Goal: Task Accomplishment & Management: Manage account settings

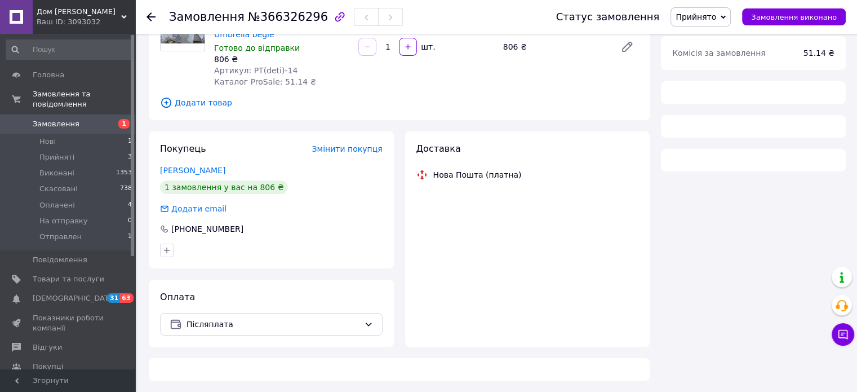
scroll to position [123, 0]
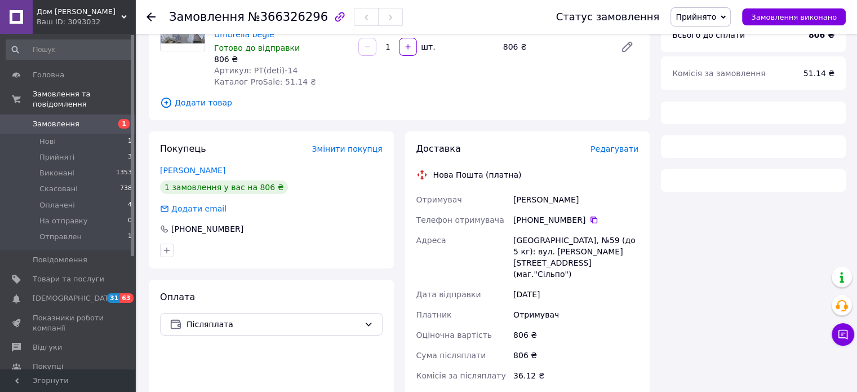
scroll to position [123, 0]
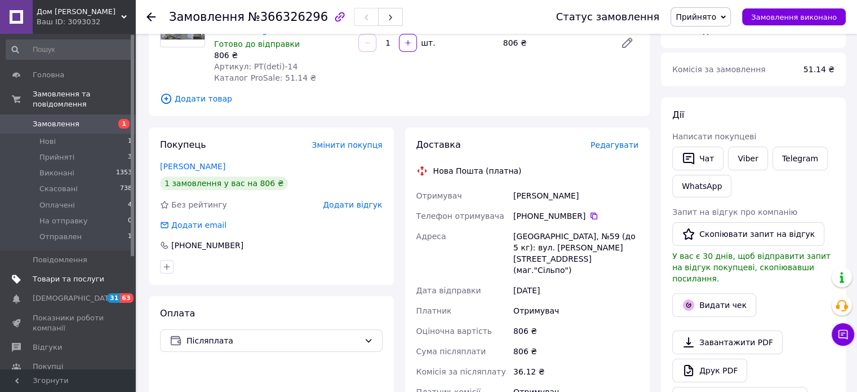
click at [77, 274] on span "Товари та послуги" at bounding box center [69, 279] width 72 height 10
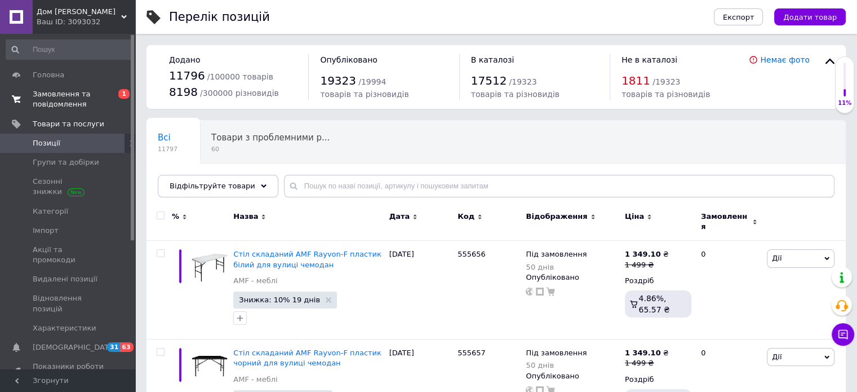
click at [46, 105] on span "Замовлення та повідомлення" at bounding box center [69, 99] width 72 height 20
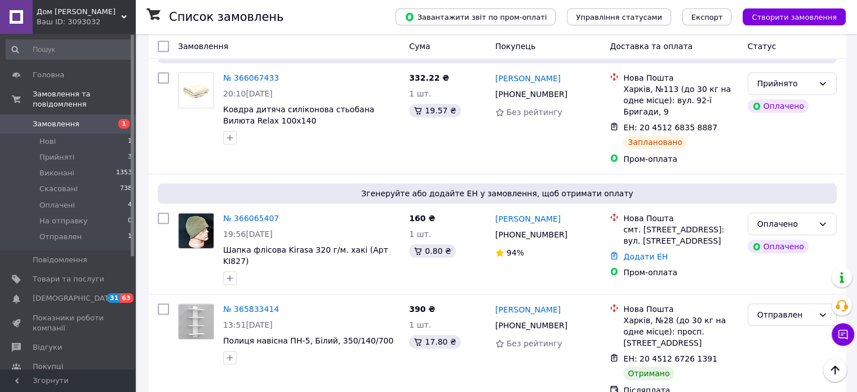
scroll to position [1070, 0]
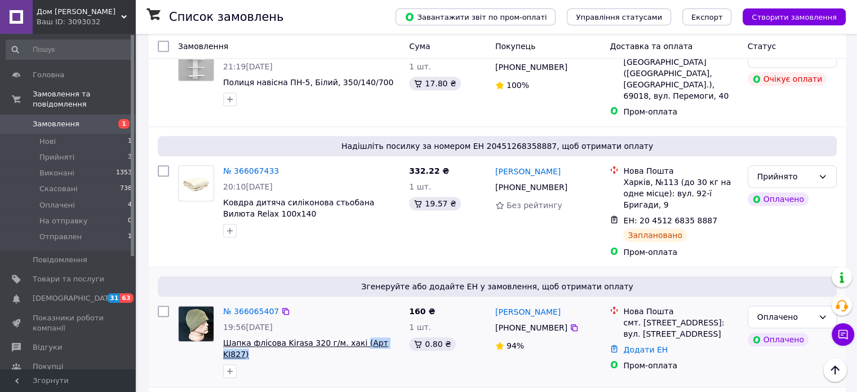
drag, startPoint x: 394, startPoint y: 229, endPoint x: 349, endPoint y: 235, distance: 45.5
click at [349, 337] on span "Шапка флісова Kirasa 320 г/м. хакі (Арт KI827)" at bounding box center [311, 348] width 177 height 23
copy span "(Арт KI827)"
click at [281, 306] on icon at bounding box center [285, 310] width 9 height 9
click at [255, 306] on link "№ 366065407" at bounding box center [251, 310] width 56 height 9
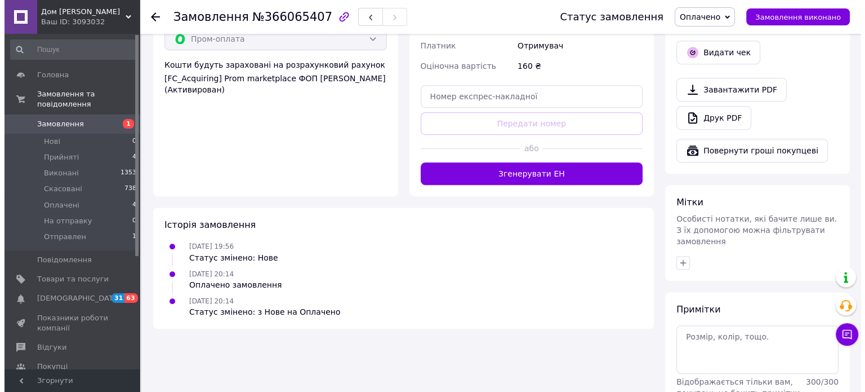
scroll to position [609, 0]
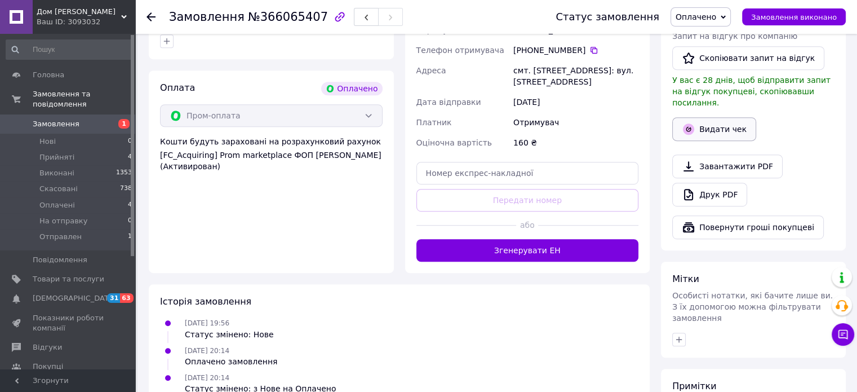
click at [737, 118] on button "Видати чек" at bounding box center [714, 129] width 84 height 24
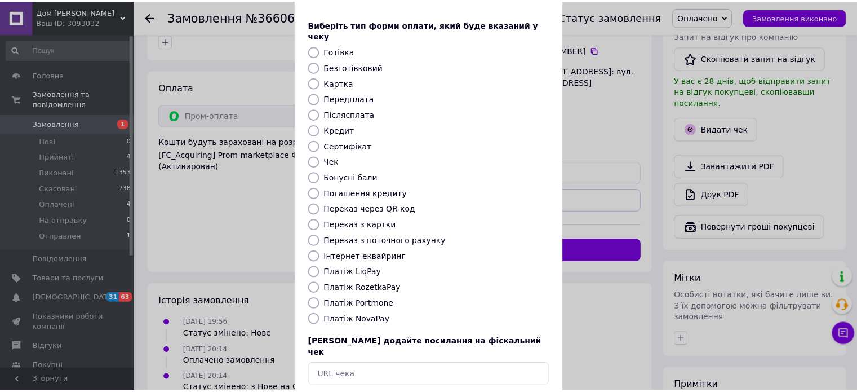
scroll to position [92, 0]
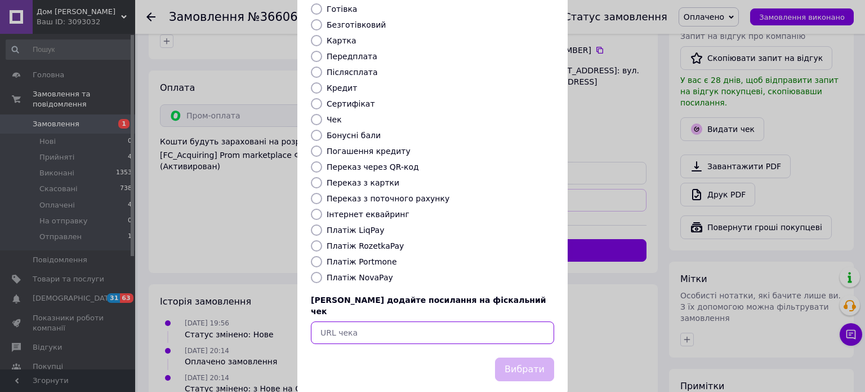
click at [406, 321] on input "text" at bounding box center [432, 332] width 243 height 23
paste input "[URL][DOMAIN_NAME]"
type input "[URL][DOMAIN_NAME]"
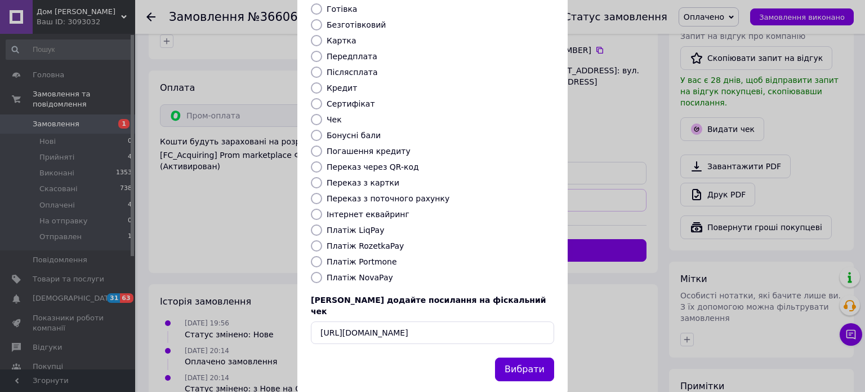
click at [526, 357] on button "Вибрати" at bounding box center [524, 369] width 59 height 24
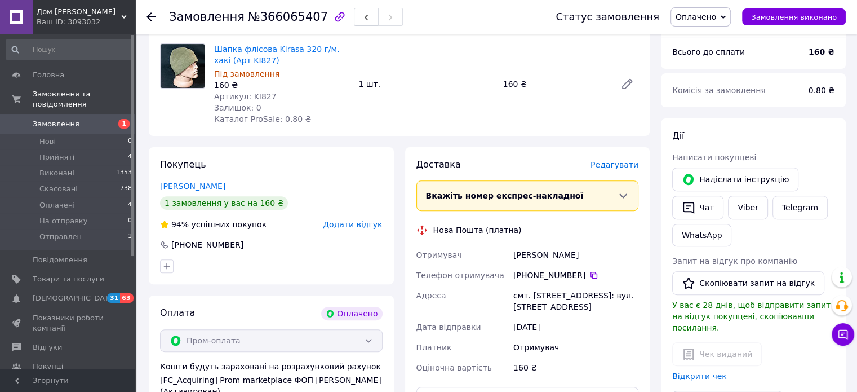
scroll to position [384, 0]
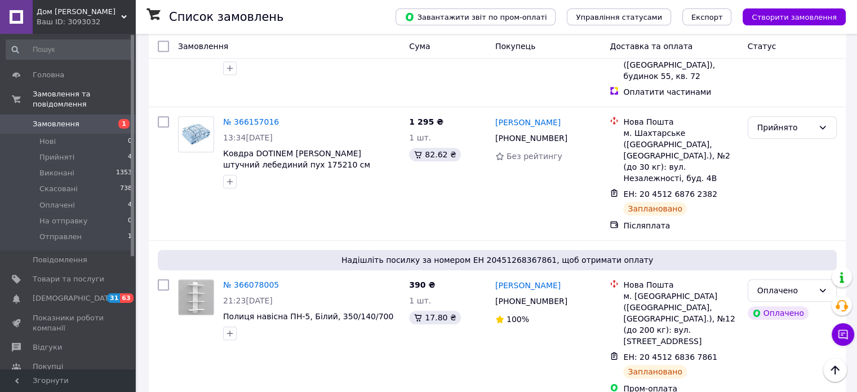
scroll to position [732, 0]
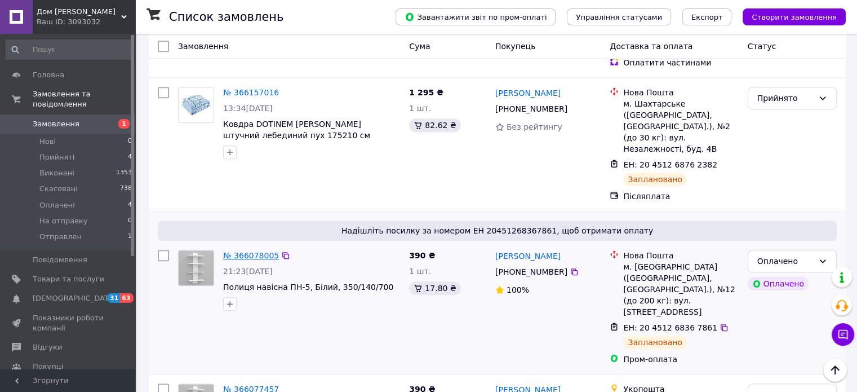
click at [257, 251] on link "№ 366078005" at bounding box center [251, 255] width 56 height 9
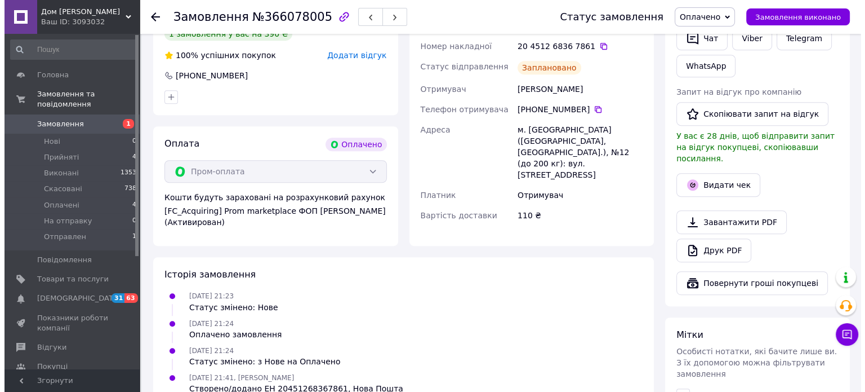
scroll to position [553, 0]
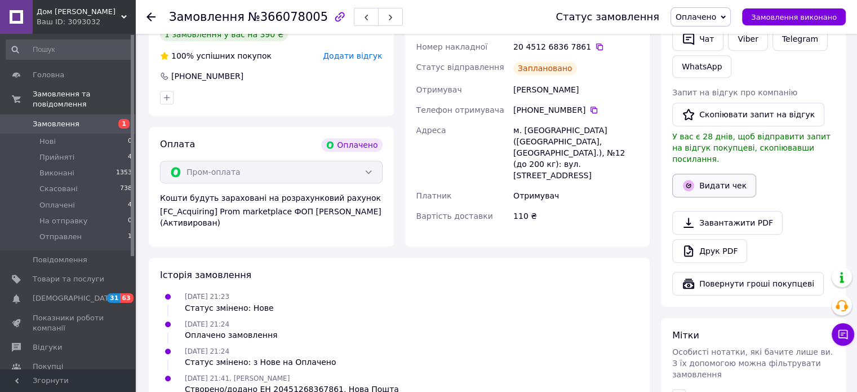
click at [705, 174] on button "Видати чек" at bounding box center [714, 186] width 84 height 24
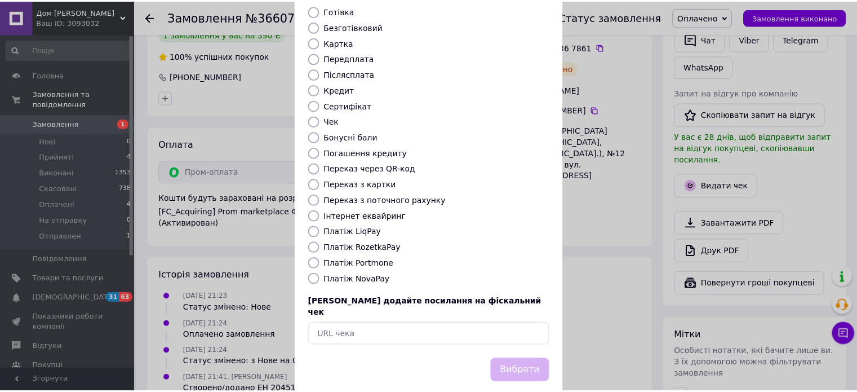
scroll to position [92, 0]
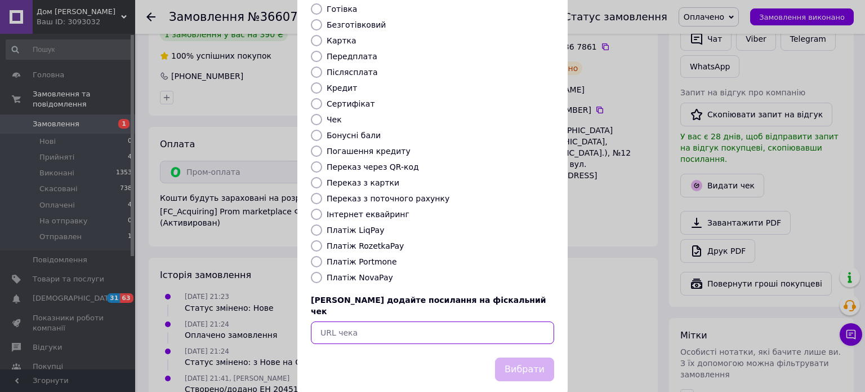
click at [376, 321] on input "text" at bounding box center [432, 332] width 243 height 23
paste input "[URL][DOMAIN_NAME]"
type input "[URL][DOMAIN_NAME]"
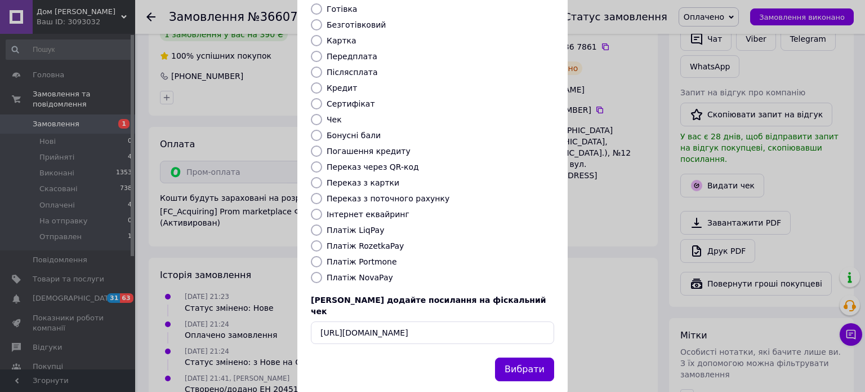
click at [507, 357] on button "Вибрати" at bounding box center [524, 369] width 59 height 24
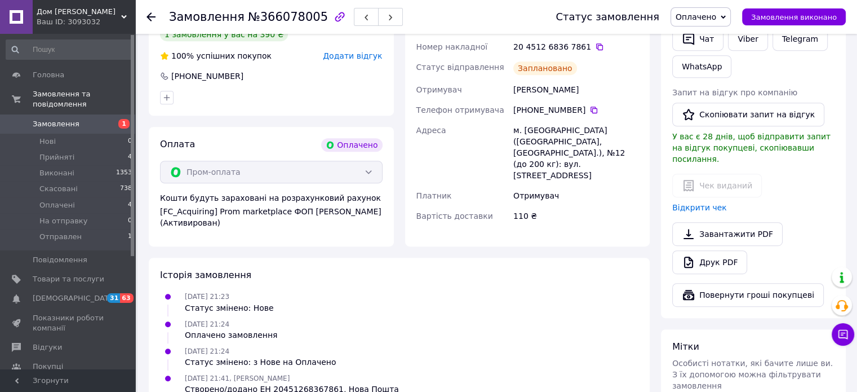
scroll to position [327, 0]
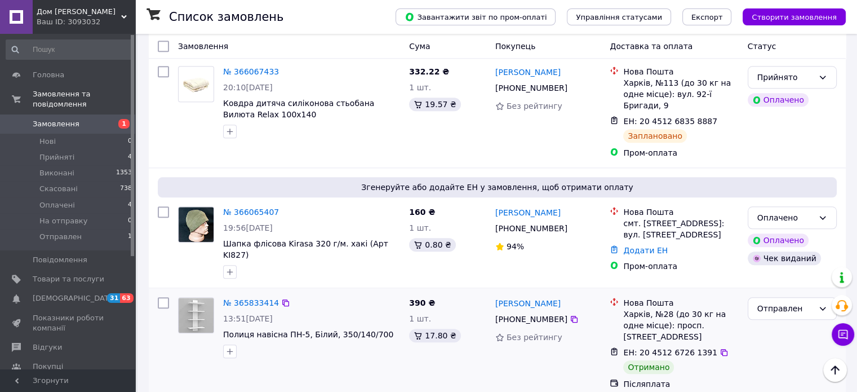
scroll to position [1183, 0]
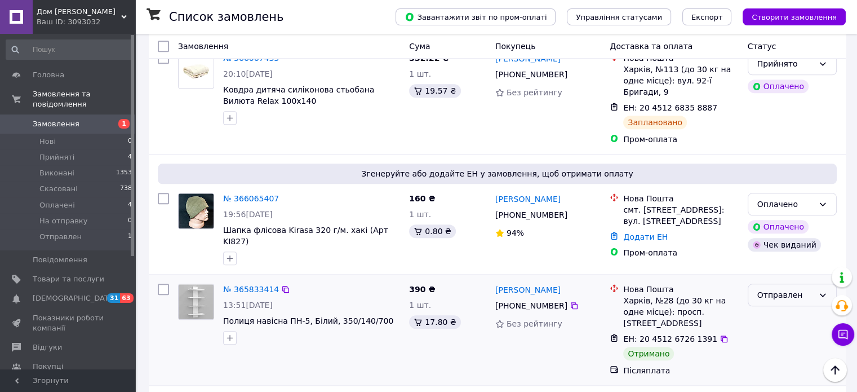
click at [803, 288] on div "Отправлен" at bounding box center [785, 294] width 56 height 12
click at [780, 220] on li "Виконано" at bounding box center [792, 221] width 88 height 20
click at [252, 284] on link "№ 365833414" at bounding box center [251, 288] width 56 height 9
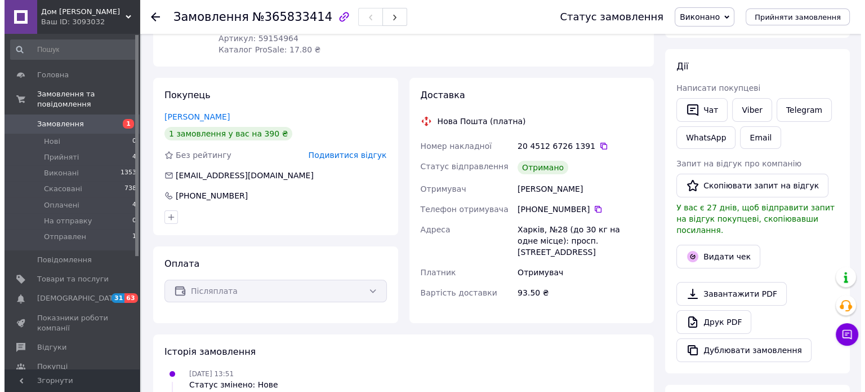
scroll to position [169, 0]
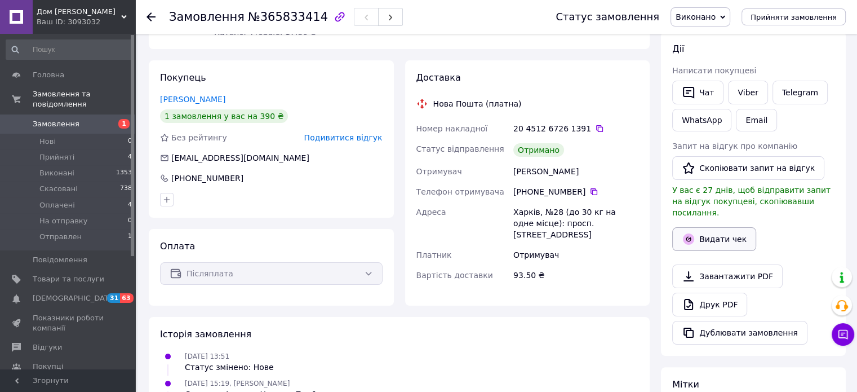
click at [710, 227] on button "Видати чек" at bounding box center [714, 239] width 84 height 24
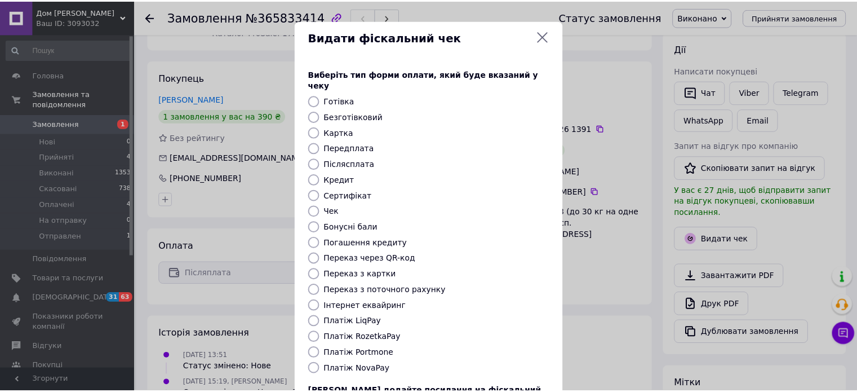
scroll to position [92, 0]
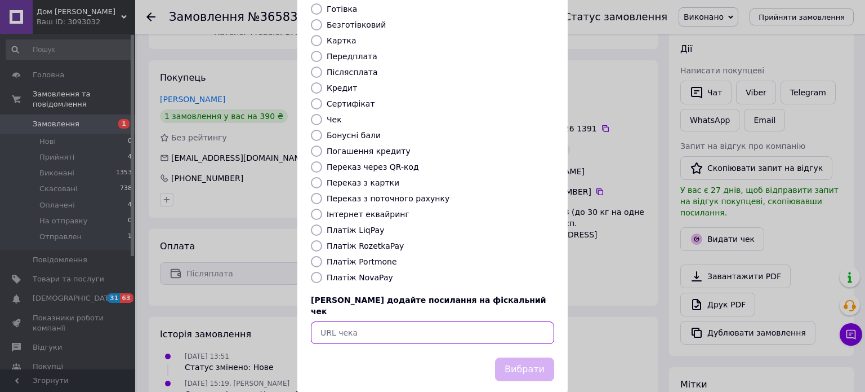
click at [371, 321] on input "text" at bounding box center [432, 332] width 243 height 23
paste input "[URL][DOMAIN_NAME]"
type input "[URL][DOMAIN_NAME]"
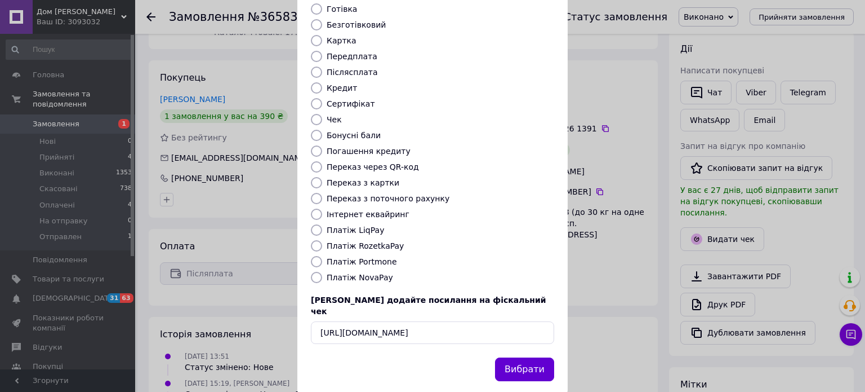
click at [543, 357] on button "Вибрати" at bounding box center [524, 369] width 59 height 24
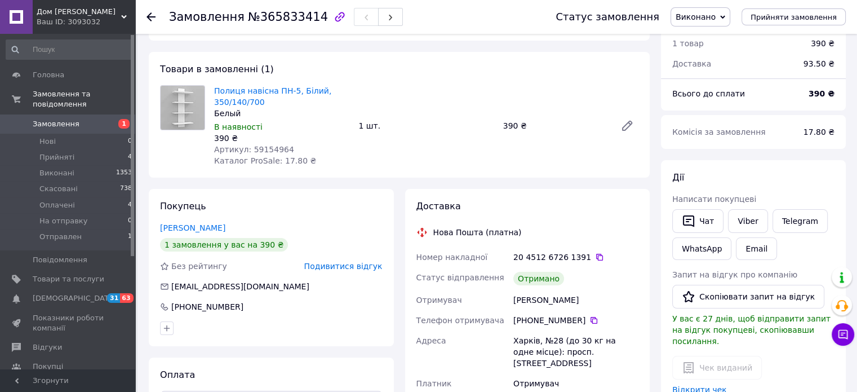
scroll to position [0, 0]
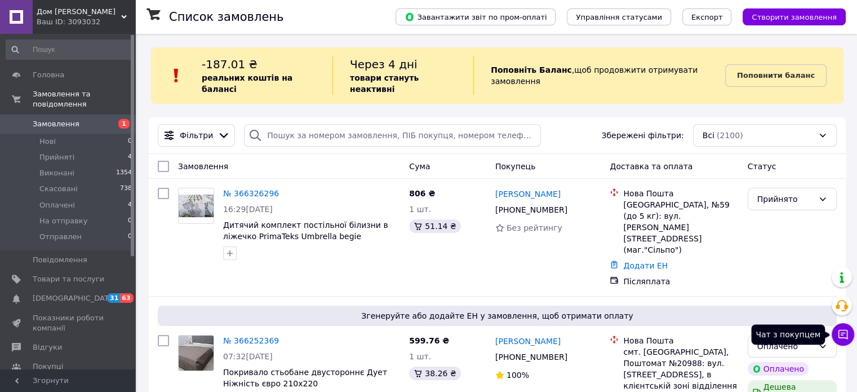
click at [844, 337] on icon at bounding box center [843, 335] width 10 height 10
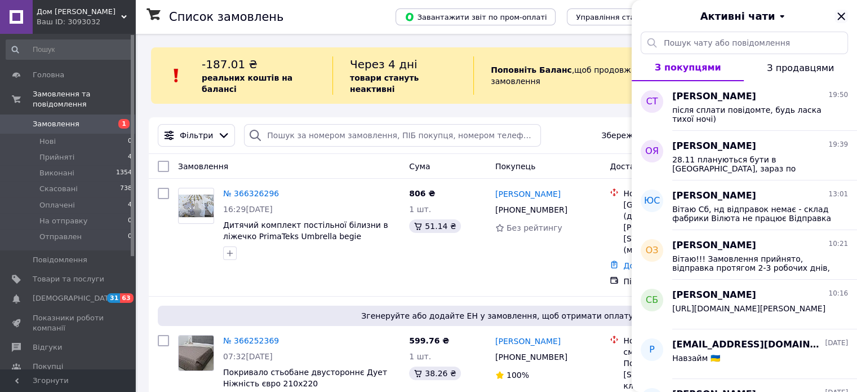
click at [842, 14] on icon "Закрити" at bounding box center [841, 17] width 14 height 14
